Goal: Navigation & Orientation: Understand site structure

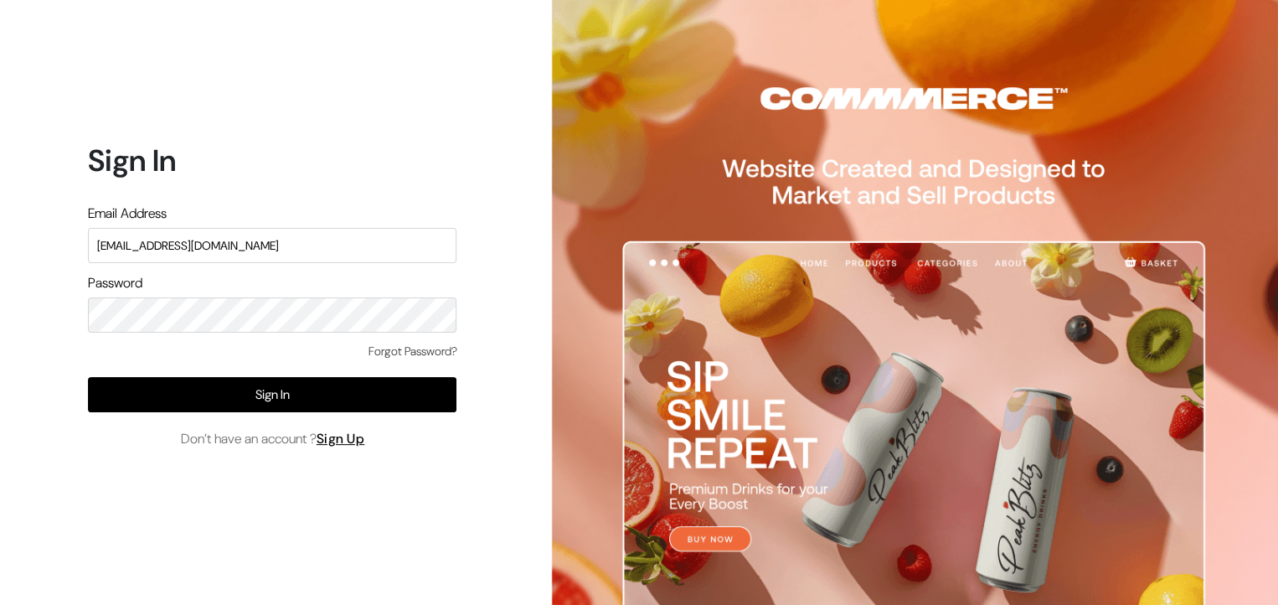
type input "rahulkaran8@gmail.com"
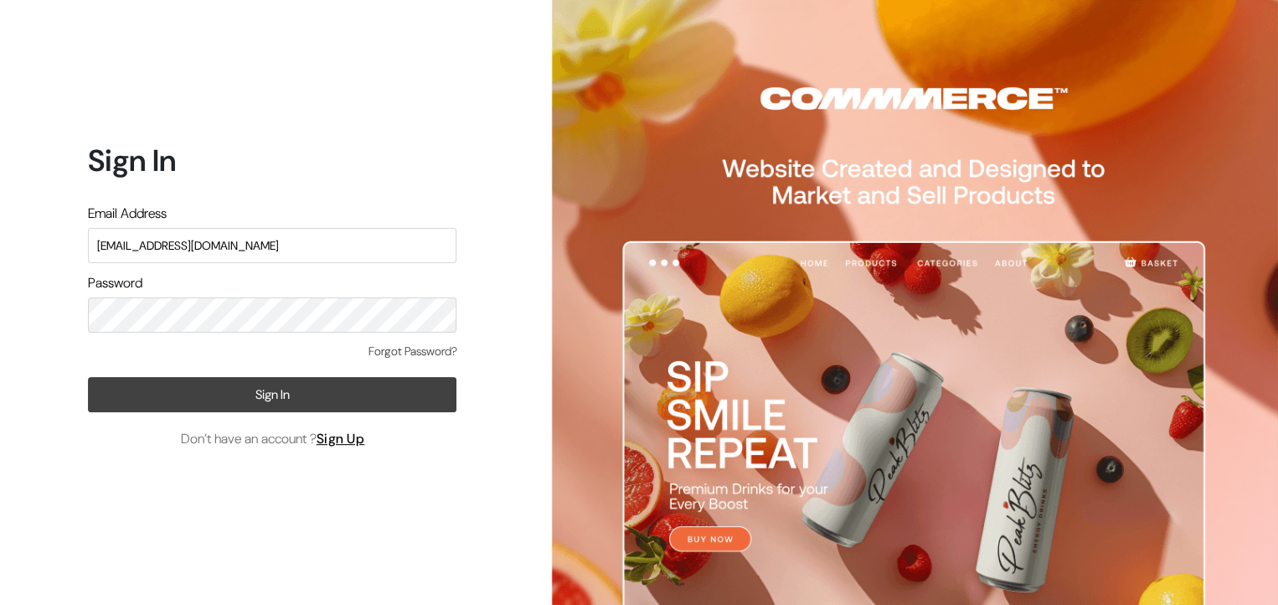
click at [273, 405] on button "Sign In" at bounding box center [272, 394] width 369 height 35
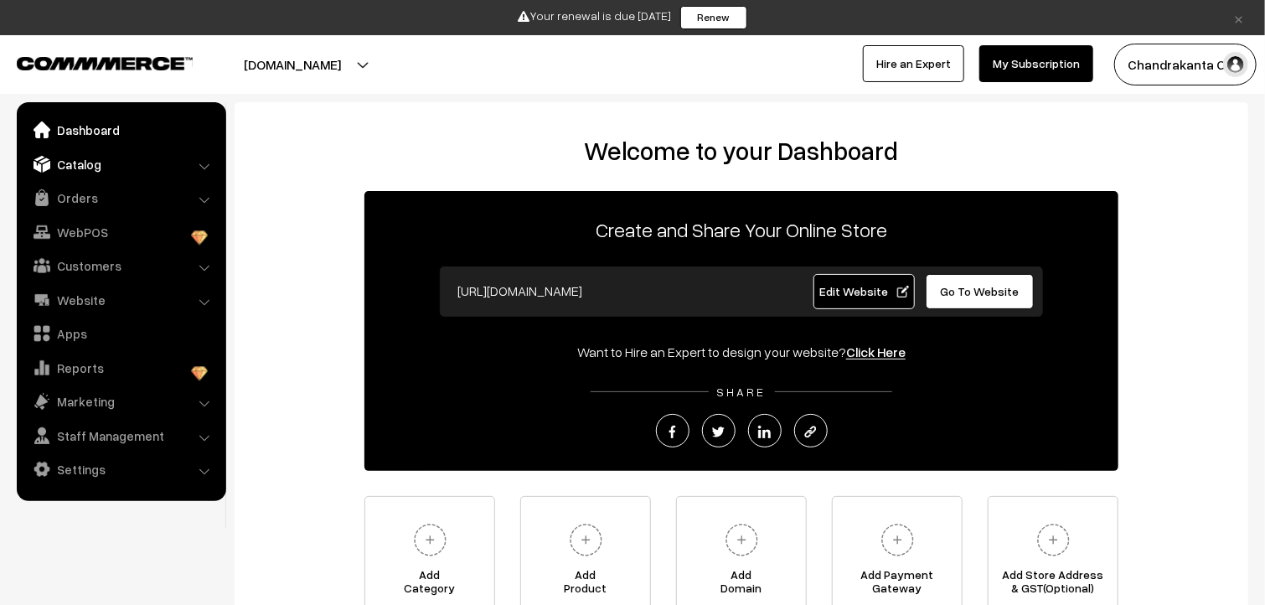
click at [87, 163] on link "Catalog" at bounding box center [120, 164] width 199 height 30
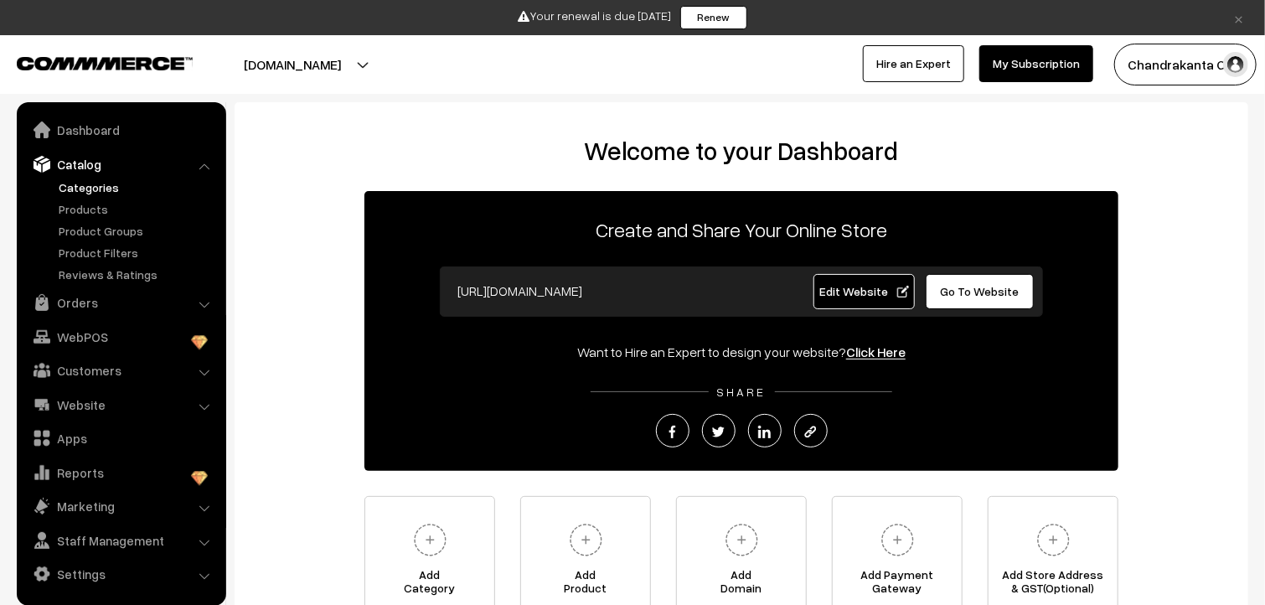
click at [80, 192] on link "Categories" at bounding box center [137, 187] width 166 height 18
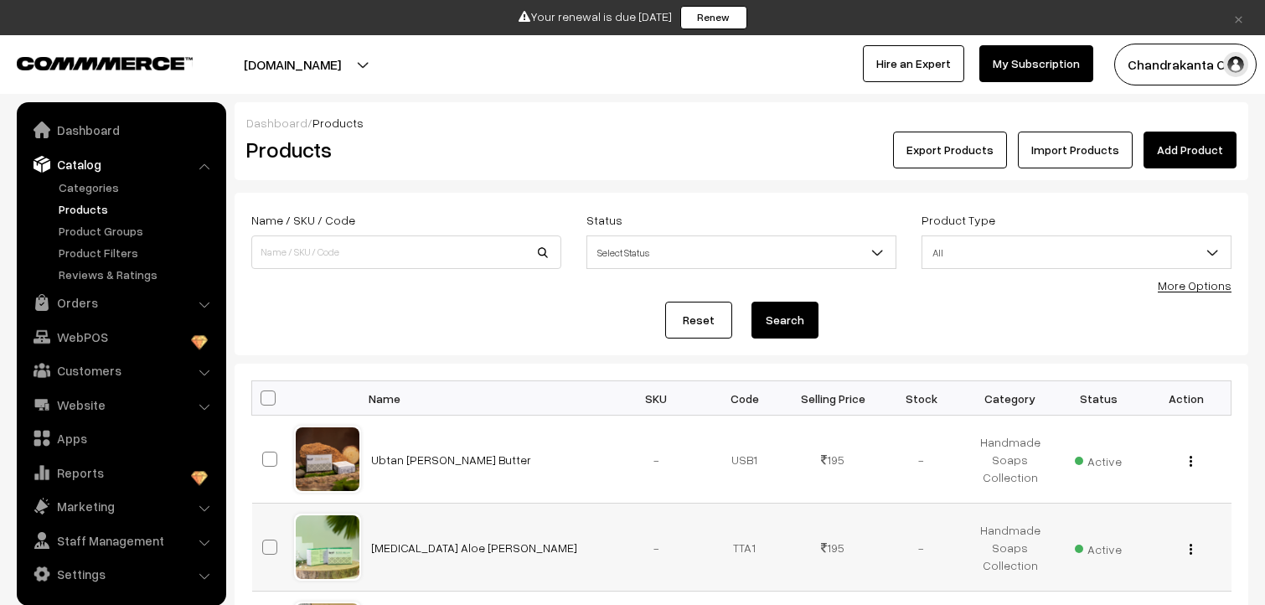
scroll to position [251, 0]
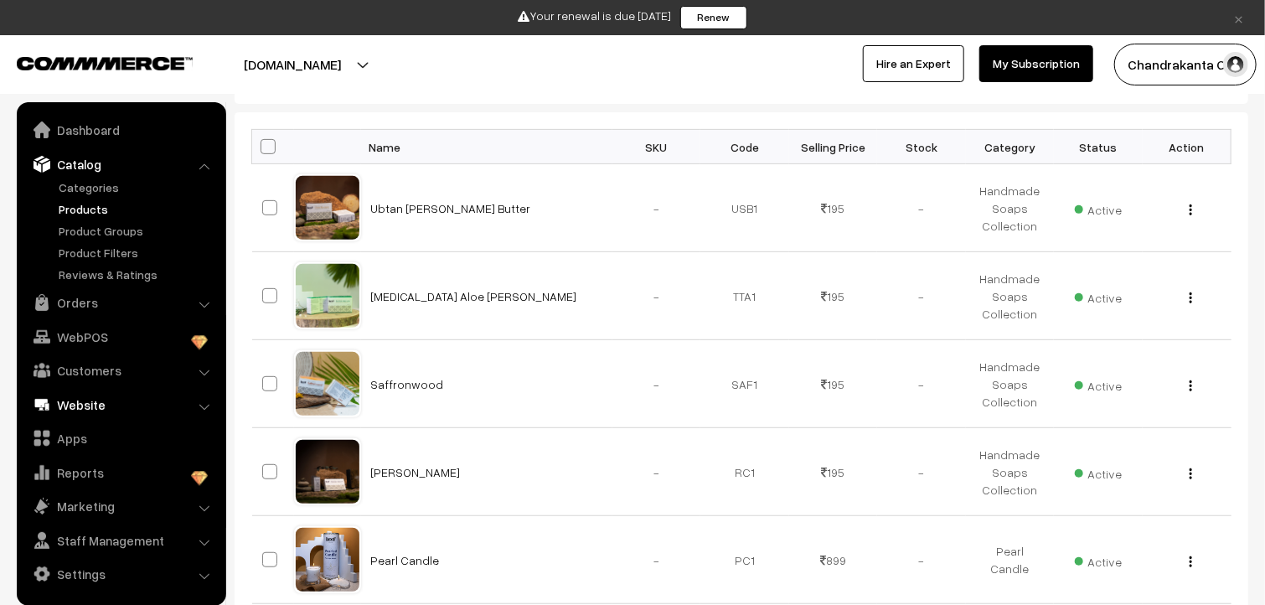
click at [134, 405] on link "Website" at bounding box center [120, 404] width 199 height 30
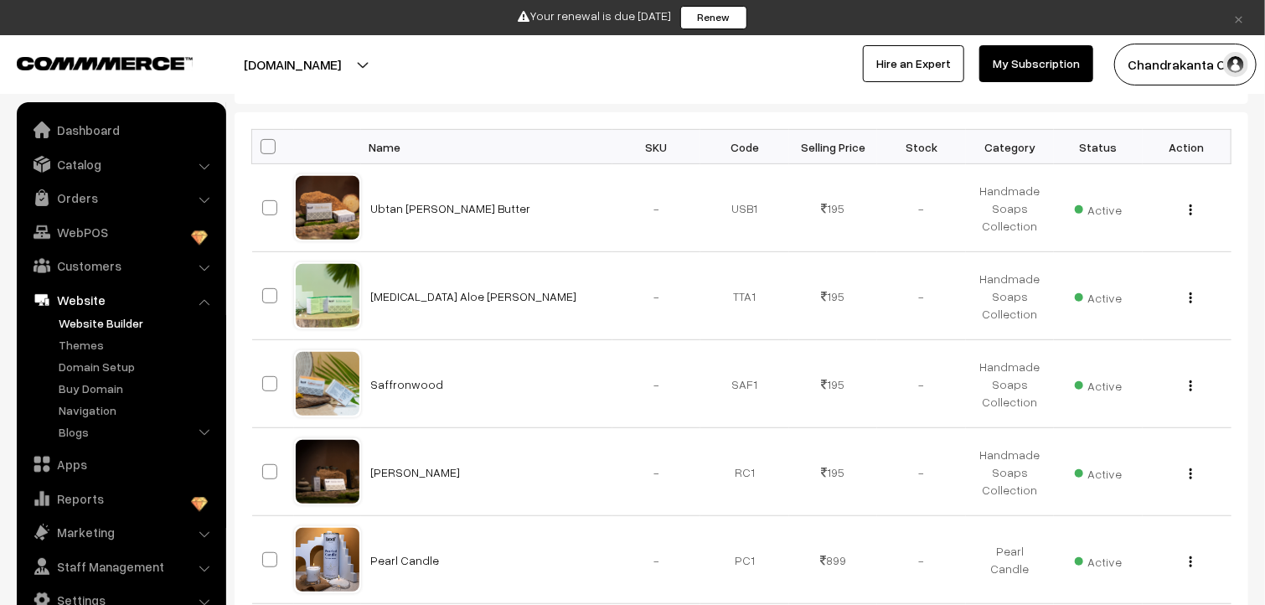
click at [104, 327] on link "Website Builder" at bounding box center [137, 323] width 166 height 18
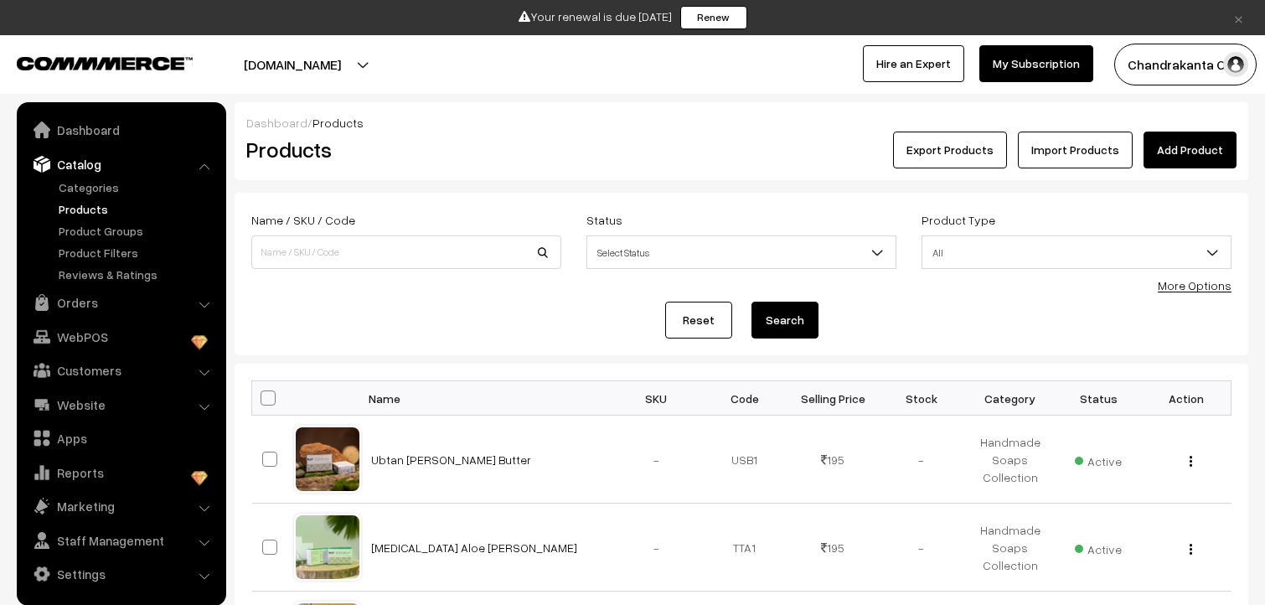
scroll to position [251, 0]
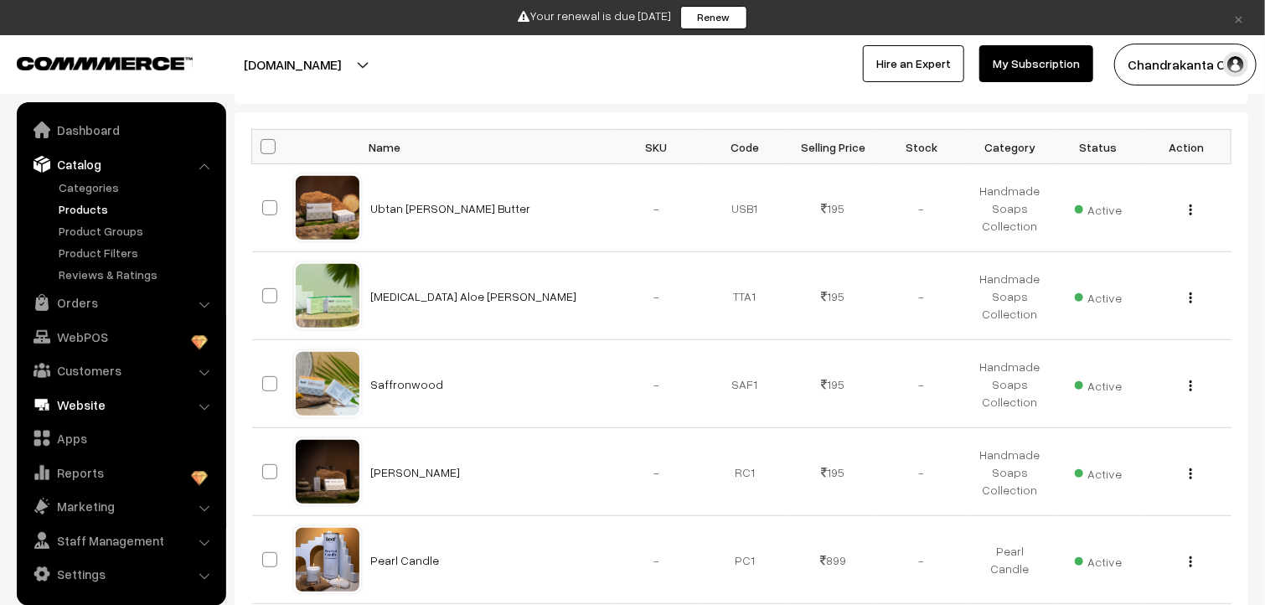
click at [114, 397] on link "Website" at bounding box center [120, 404] width 199 height 30
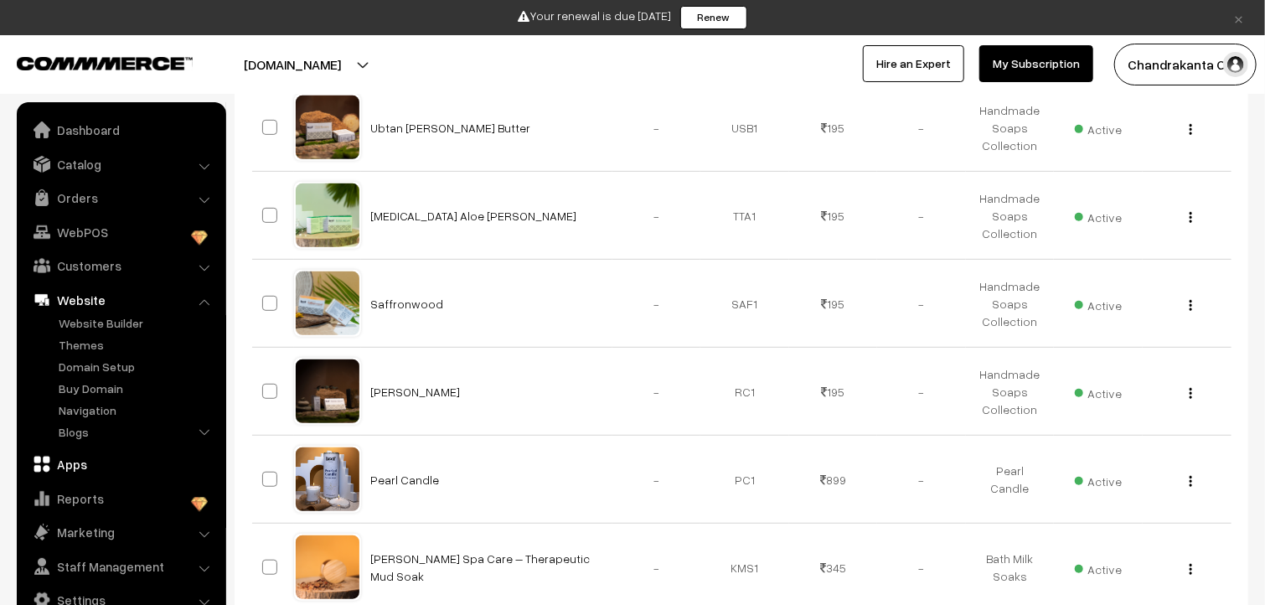
scroll to position [335, 0]
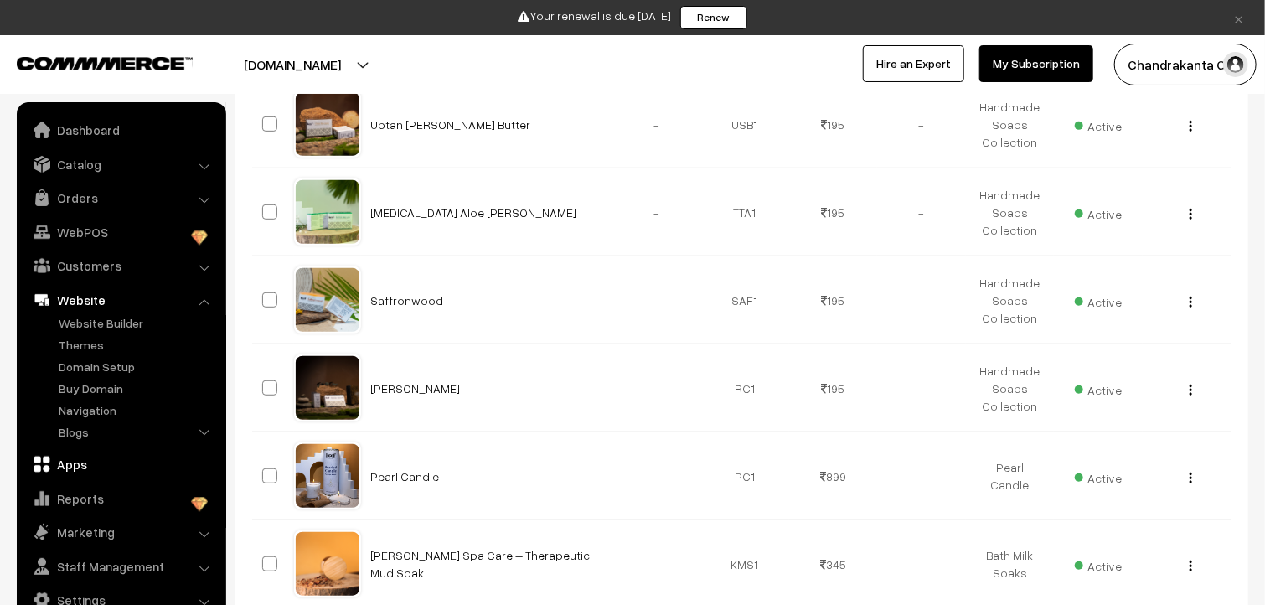
click at [77, 470] on link "Apps" at bounding box center [120, 464] width 199 height 30
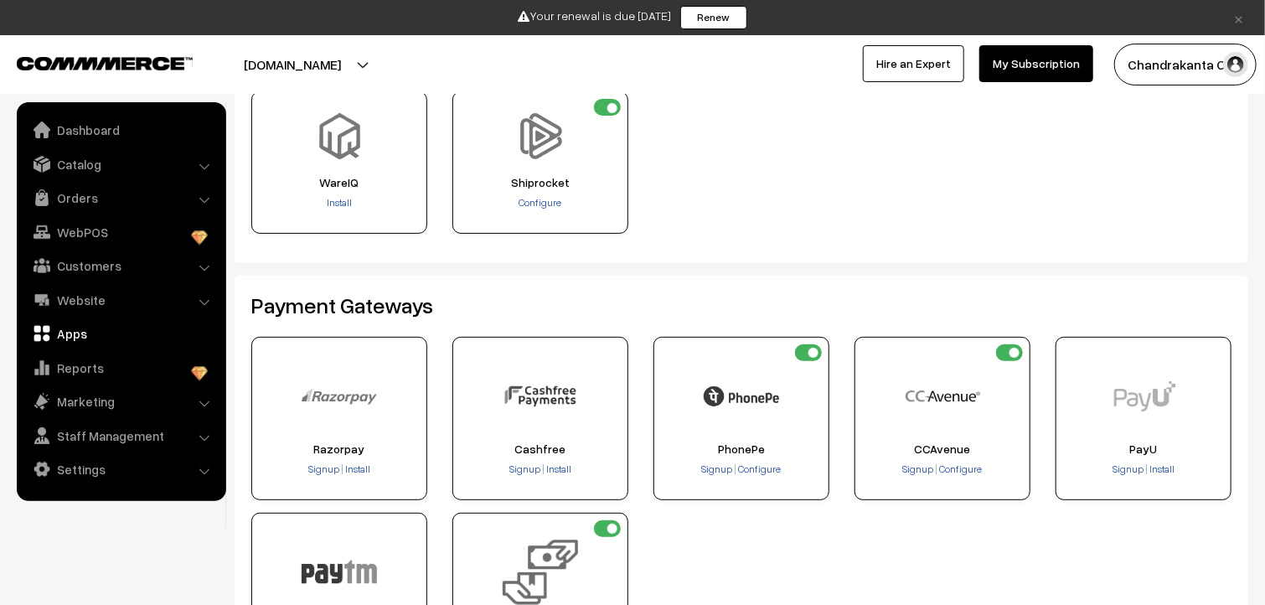
scroll to position [168, 0]
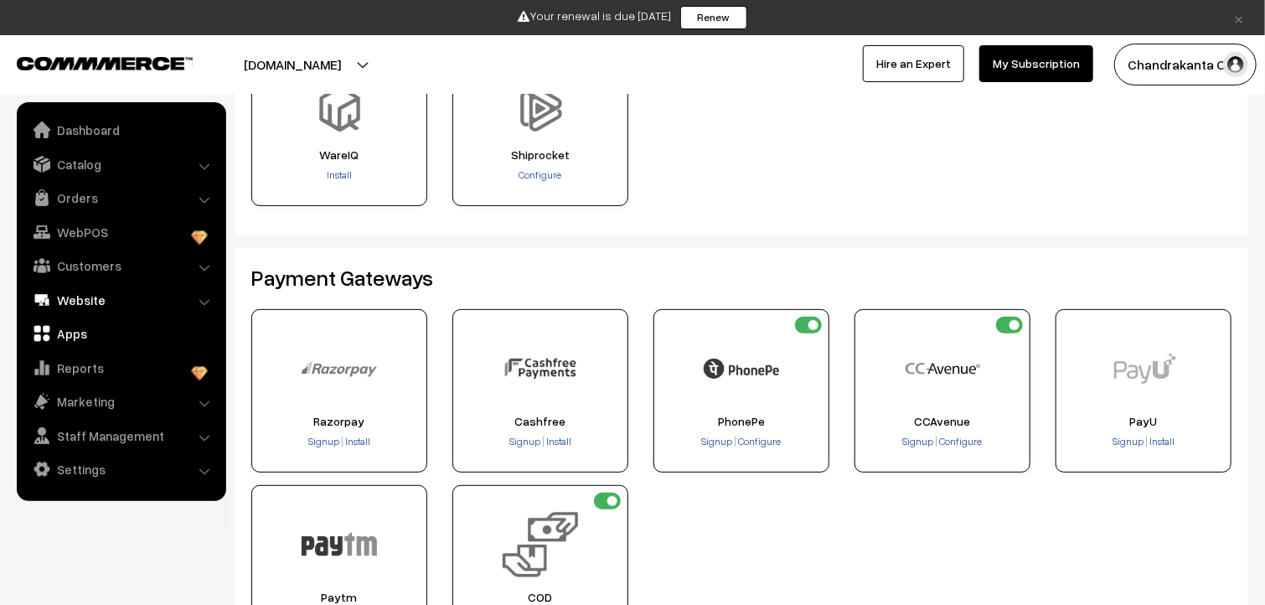
click at [106, 295] on link "Website" at bounding box center [120, 300] width 199 height 30
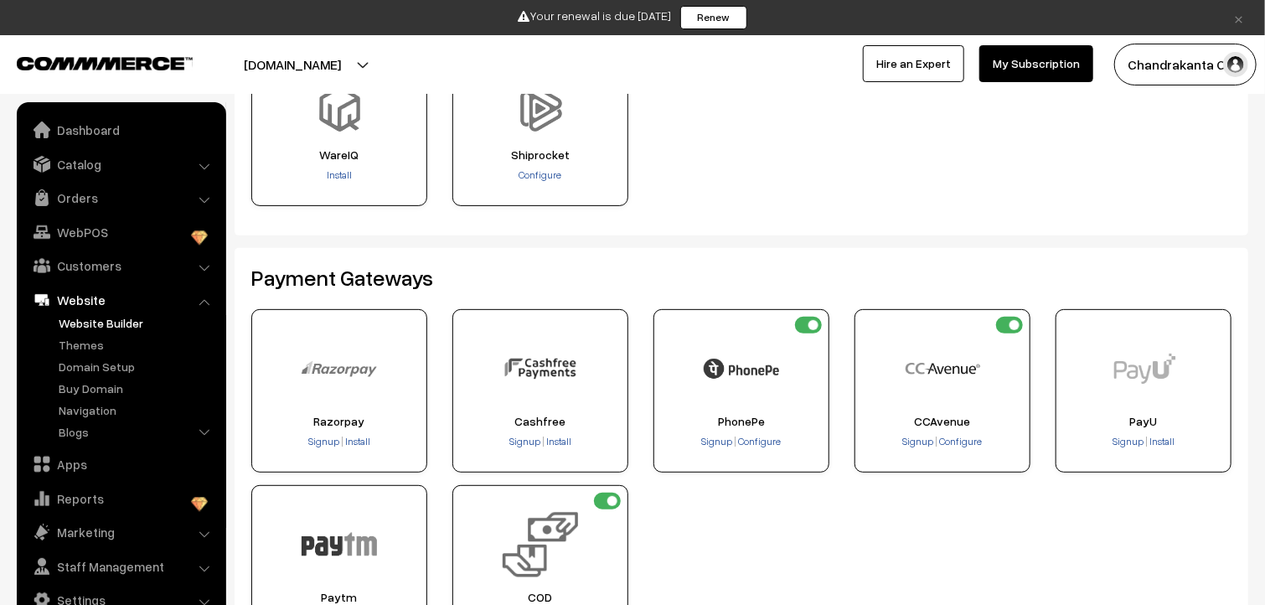
click at [107, 316] on link "Website Builder" at bounding box center [137, 323] width 166 height 18
